Goal: Task Accomplishment & Management: Complete application form

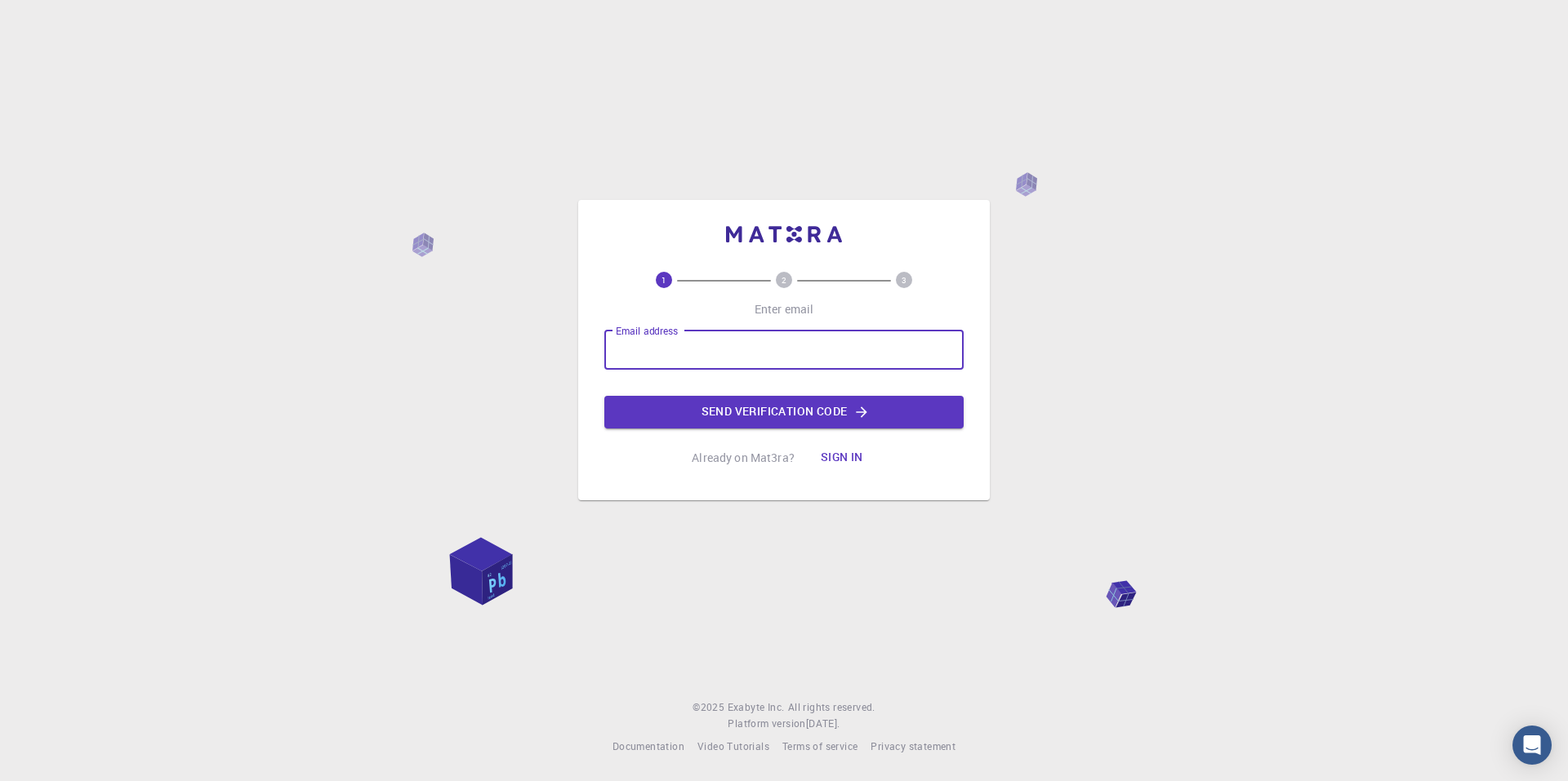
drag, startPoint x: 0, startPoint y: 0, endPoint x: 693, endPoint y: 343, distance: 773.2
click at [693, 343] on input "Email address" at bounding box center [784, 350] width 359 height 39
type input "r"
type input "barabanki"
click at [859, 452] on button "Sign in" at bounding box center [841, 457] width 68 height 32
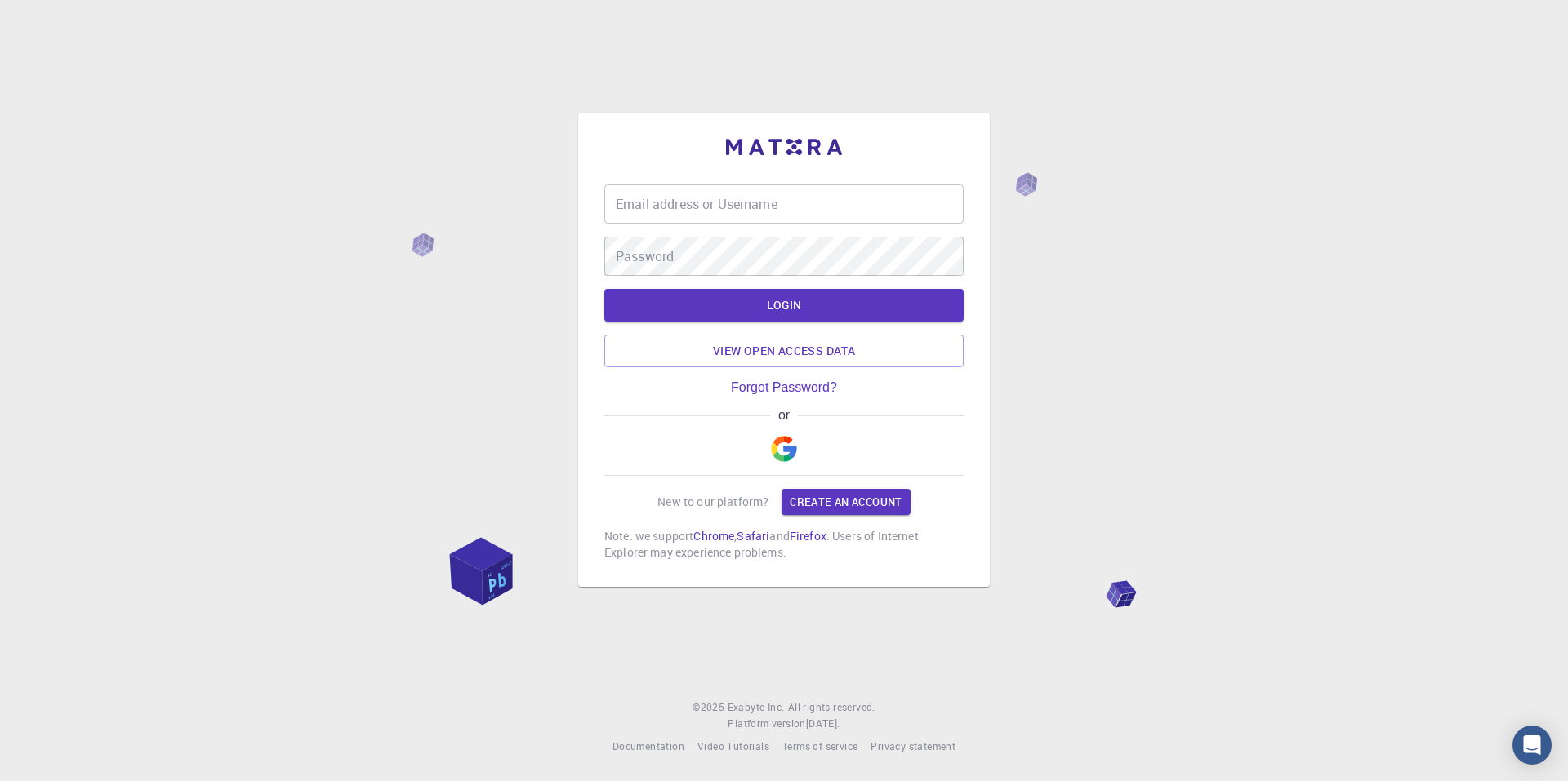
click at [784, 436] on button "button" at bounding box center [784, 450] width 39 height 52
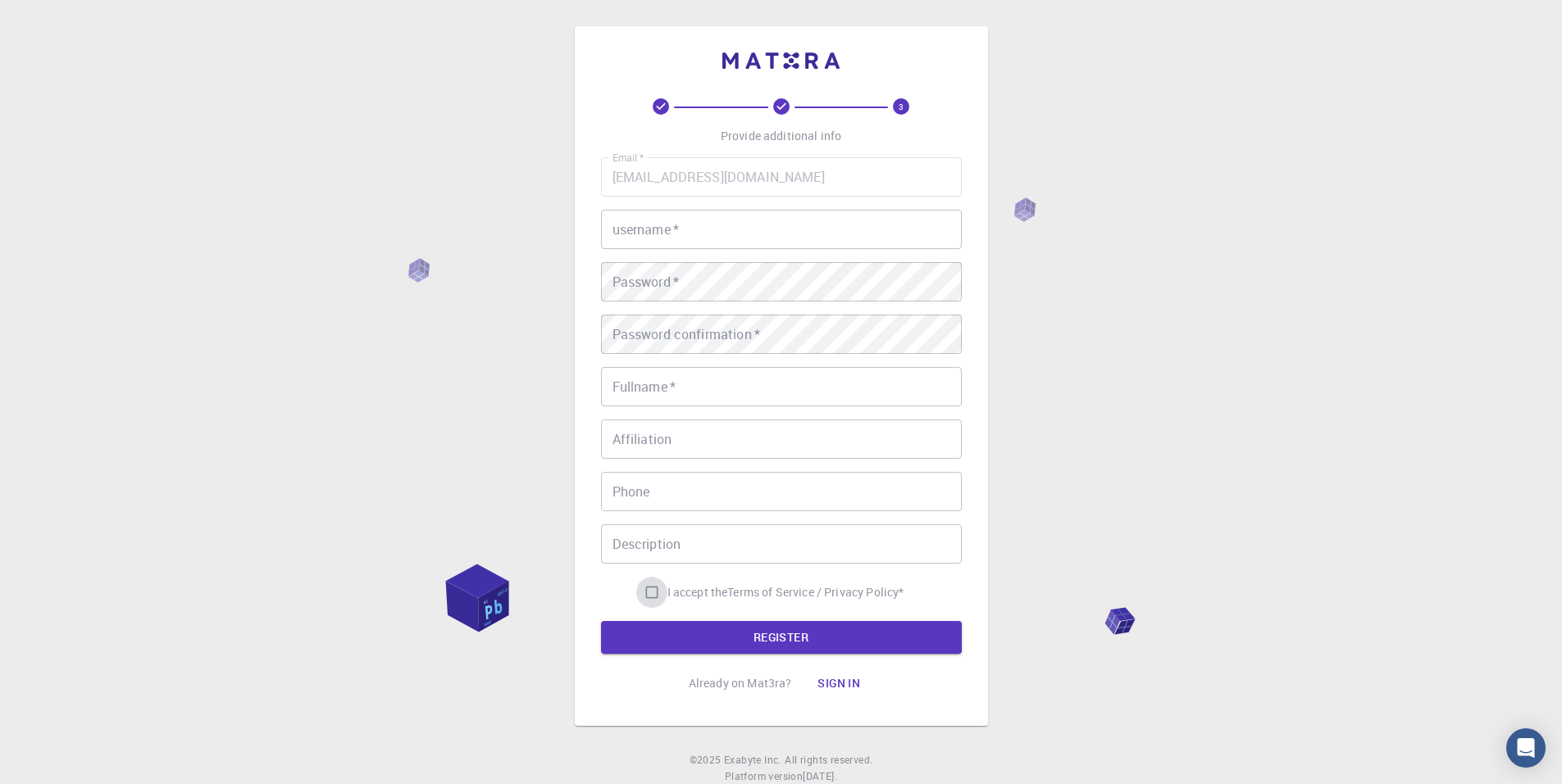
click at [655, 593] on input "I accept the Terms of Service / Privacy Policy *" at bounding box center [651, 592] width 31 height 31
checkbox input "true"
click at [834, 687] on button "Sign in" at bounding box center [839, 683] width 68 height 32
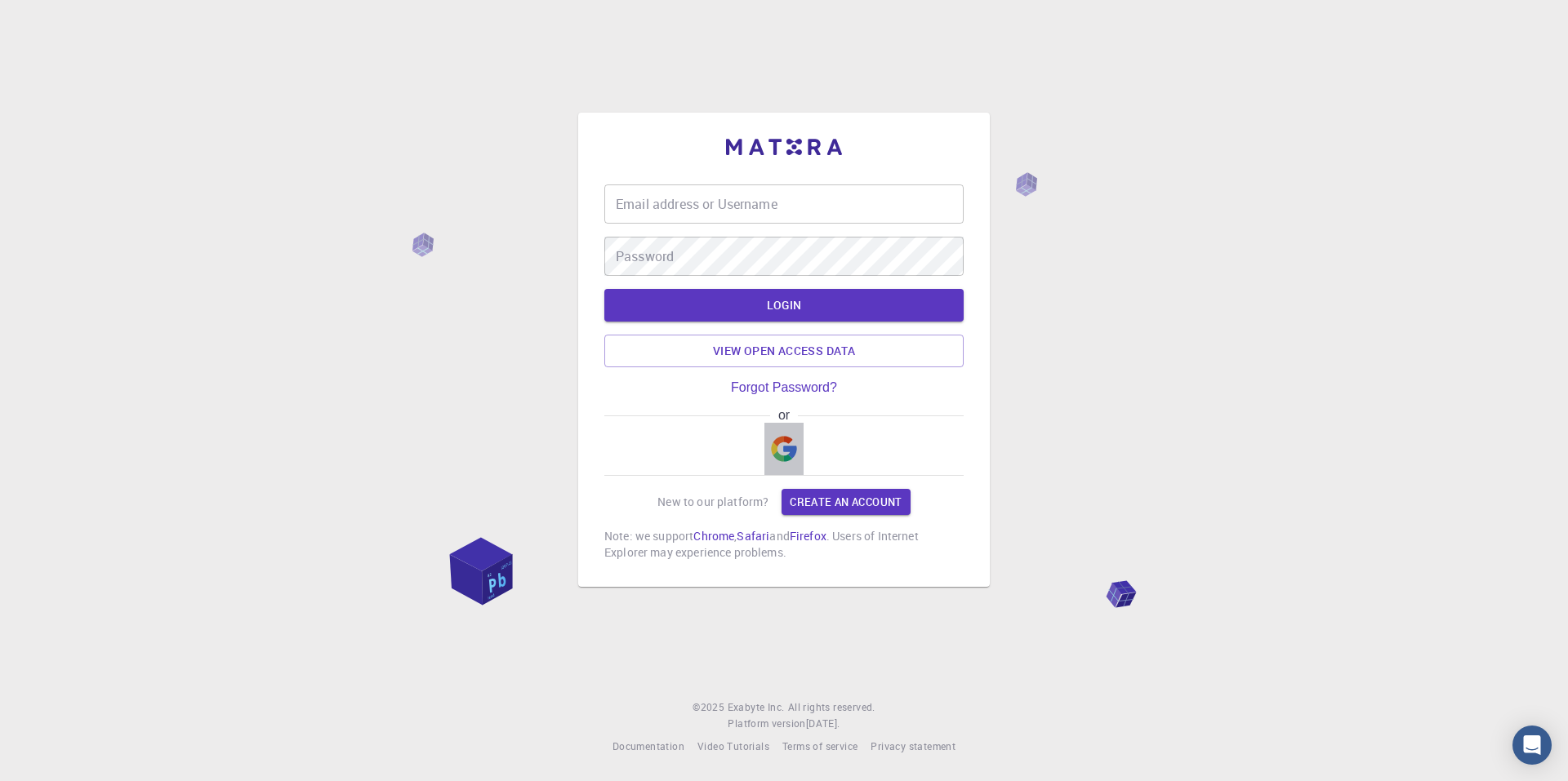
click at [784, 449] on img "button" at bounding box center [784, 450] width 26 height 26
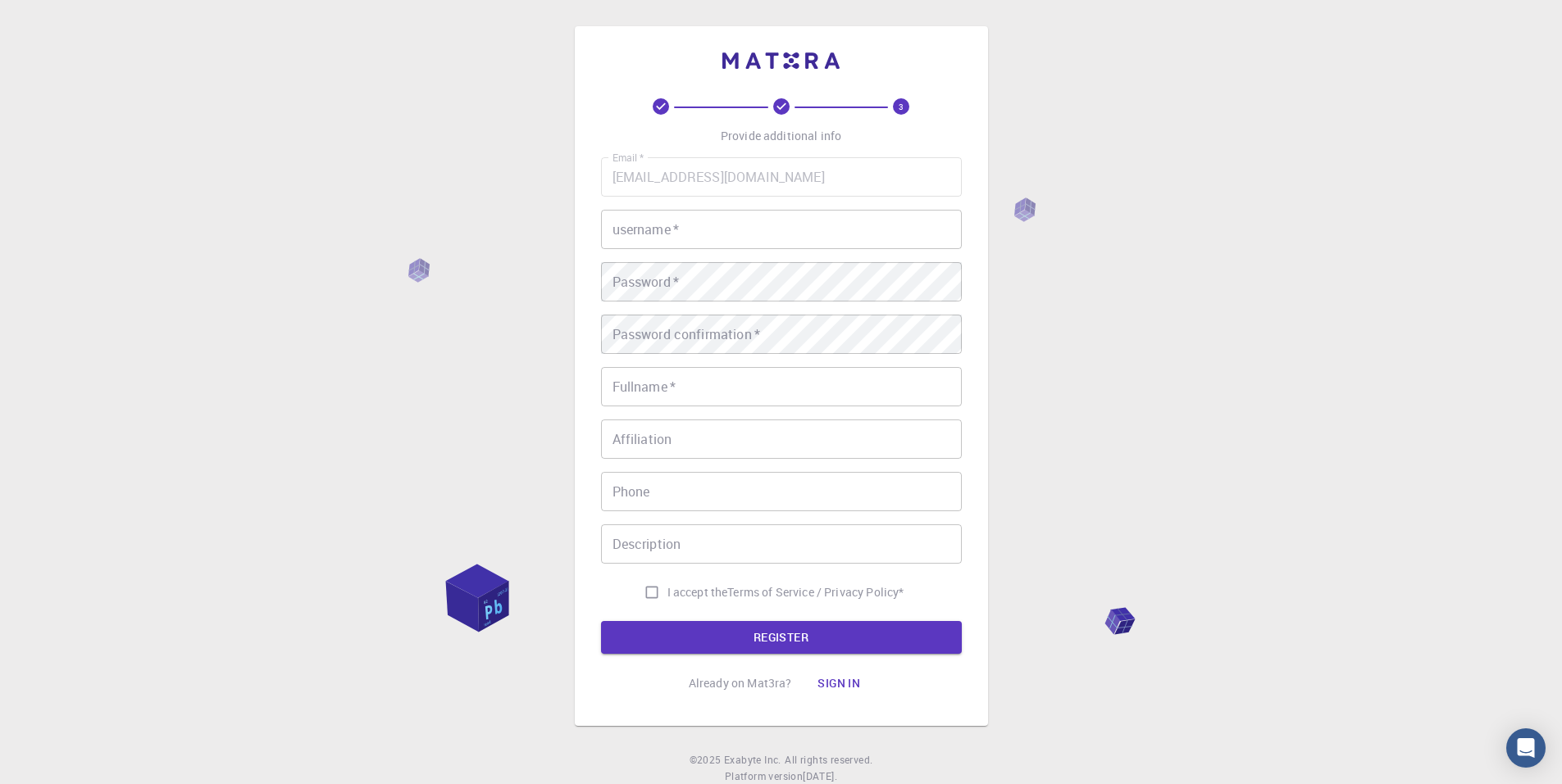
click at [693, 230] on input "username   *" at bounding box center [781, 229] width 361 height 40
type input "cvczv"
click at [663, 399] on input "Fullname   *" at bounding box center [781, 386] width 361 height 40
type input "zvz"
click at [649, 424] on div "Affiliation Affiliation" at bounding box center [781, 439] width 361 height 40
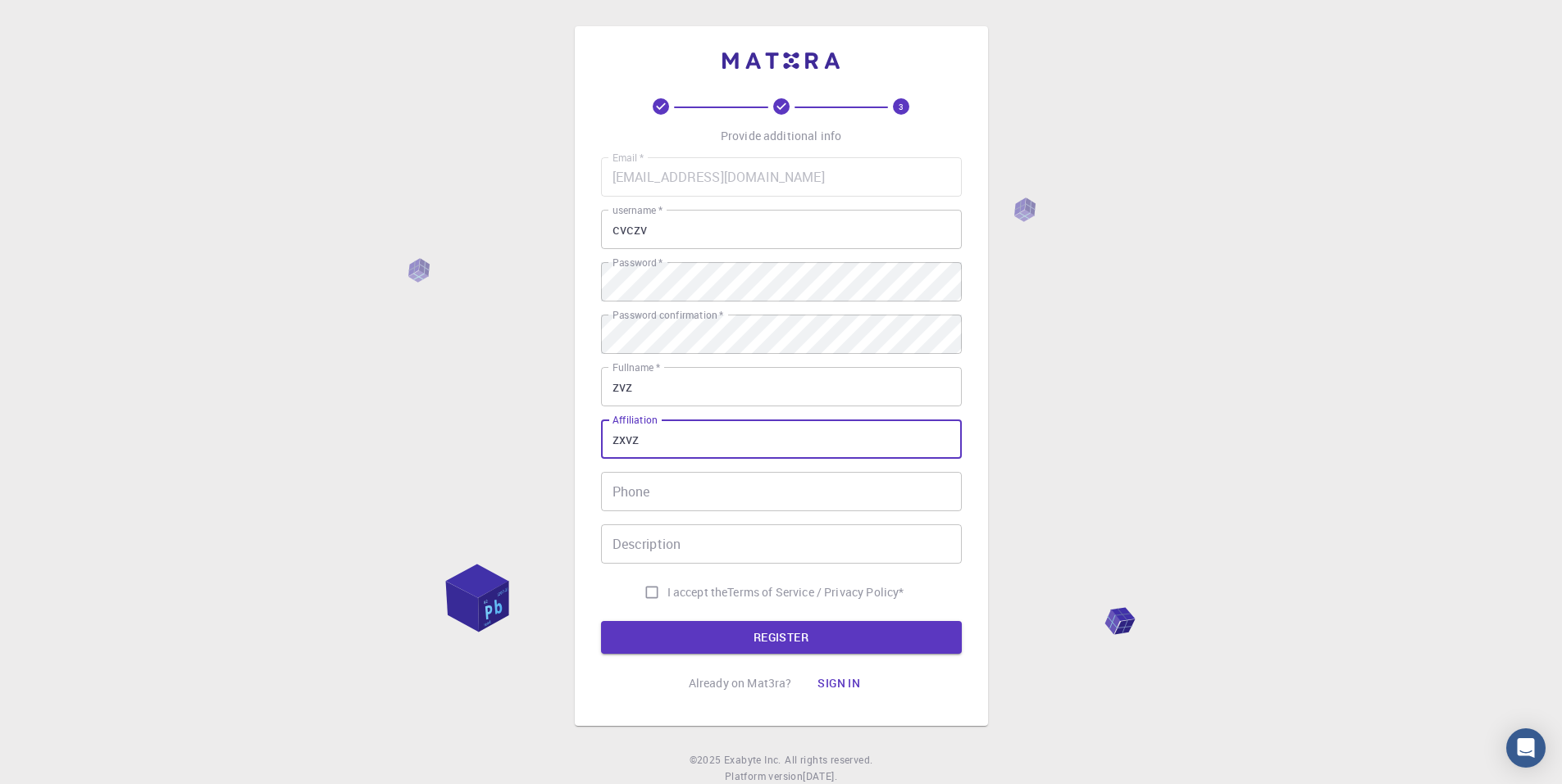
type input "zxvz"
drag, startPoint x: 601, startPoint y: 514, endPoint x: 592, endPoint y: 514, distance: 9.0
click at [593, 516] on div "3 Provide additional info Email   * [EMAIL_ADDRESS][DOMAIN_NAME] Email   * user…" at bounding box center [781, 376] width 414 height 700
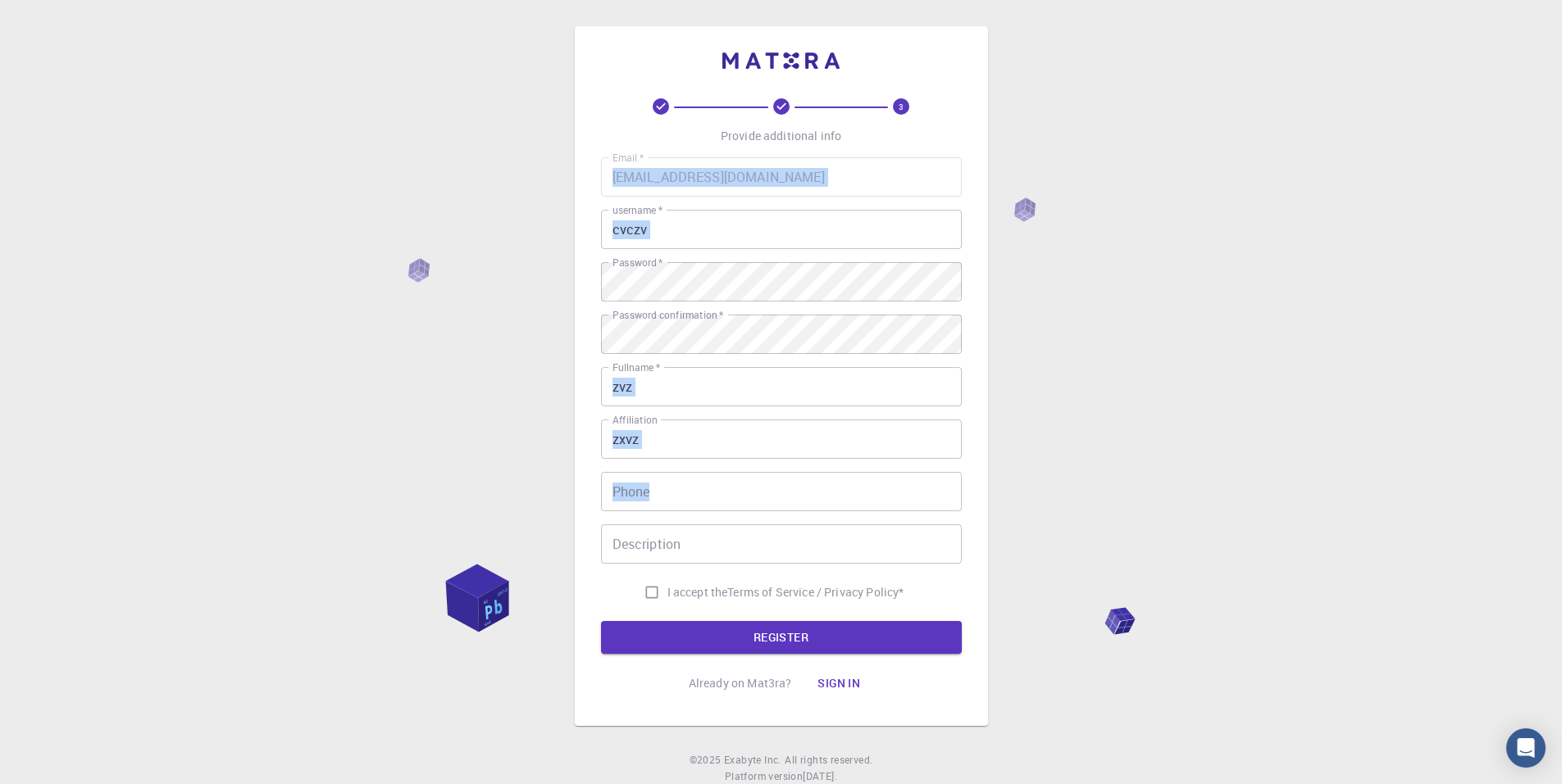
click at [667, 493] on input "Phone" at bounding box center [781, 492] width 361 height 40
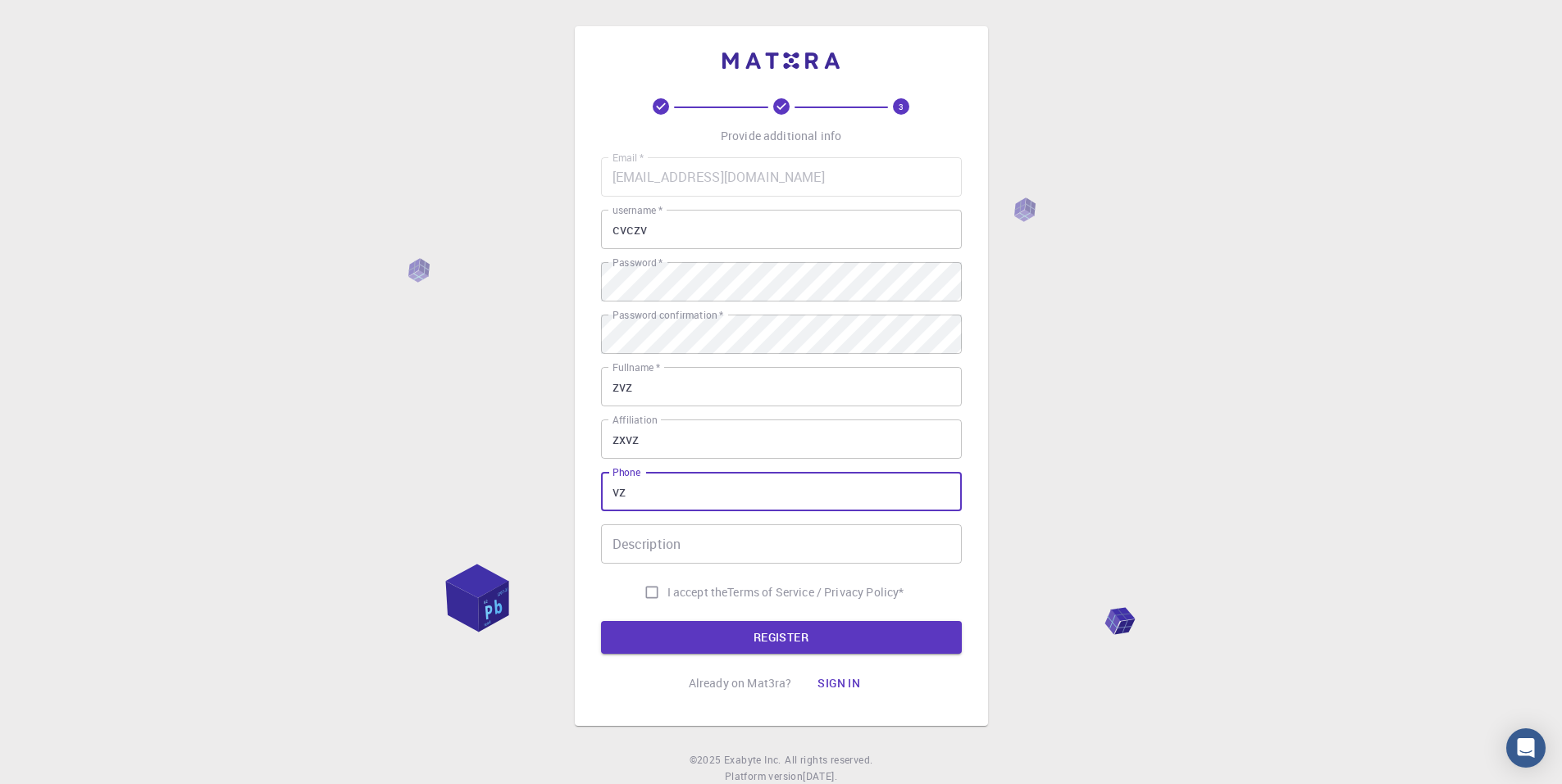
type input "vz"
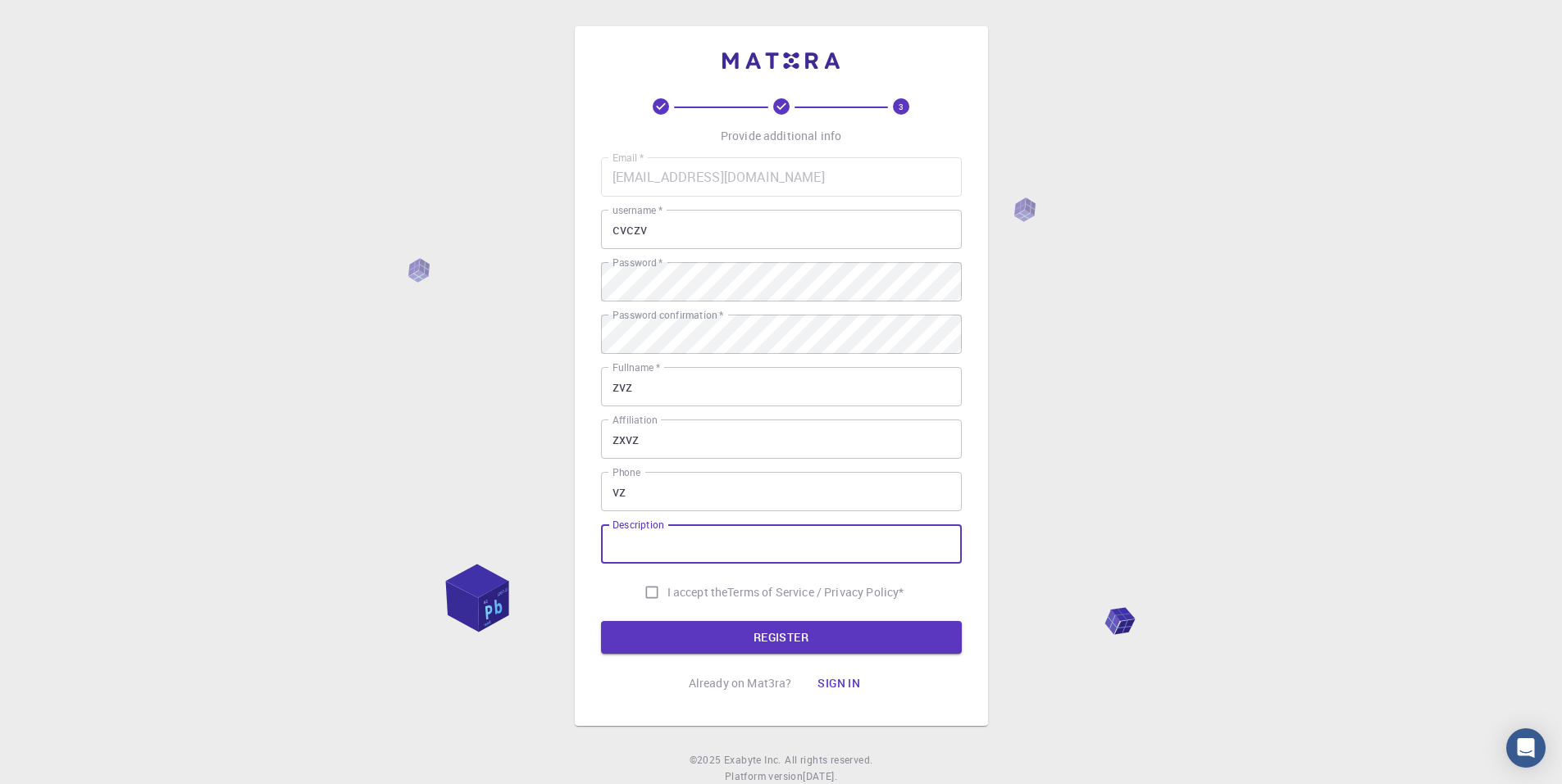
click at [672, 550] on input "Description" at bounding box center [781, 544] width 361 height 40
type input "zvzx"
click at [657, 586] on input "I accept the Terms of Service / Privacy Policy *" at bounding box center [651, 592] width 31 height 31
checkbox input "true"
click at [830, 679] on button "Sign in" at bounding box center [839, 683] width 68 height 32
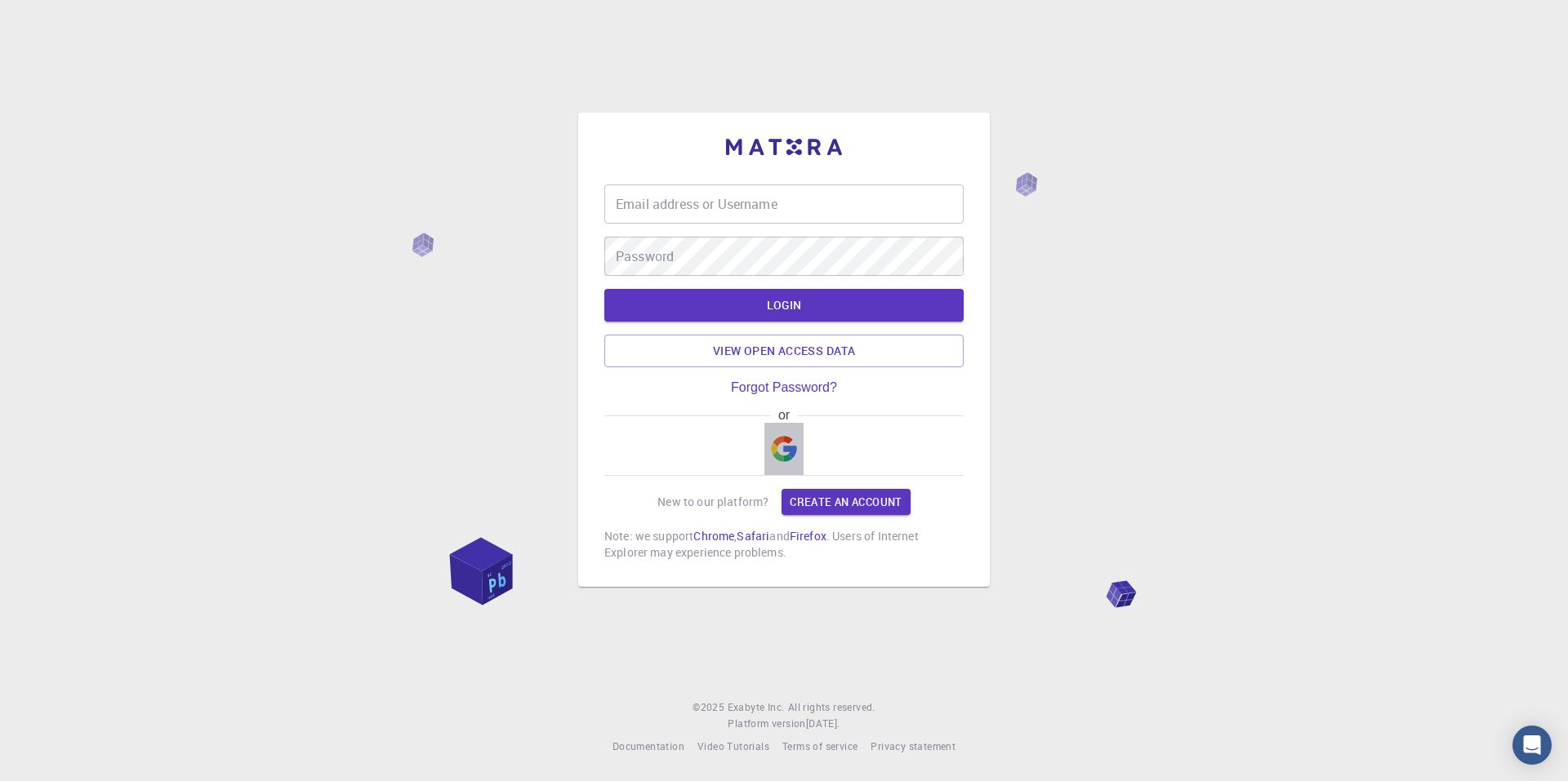
click at [802, 449] on button "button" at bounding box center [784, 450] width 39 height 52
